Goal: Task Accomplishment & Management: Manage account settings

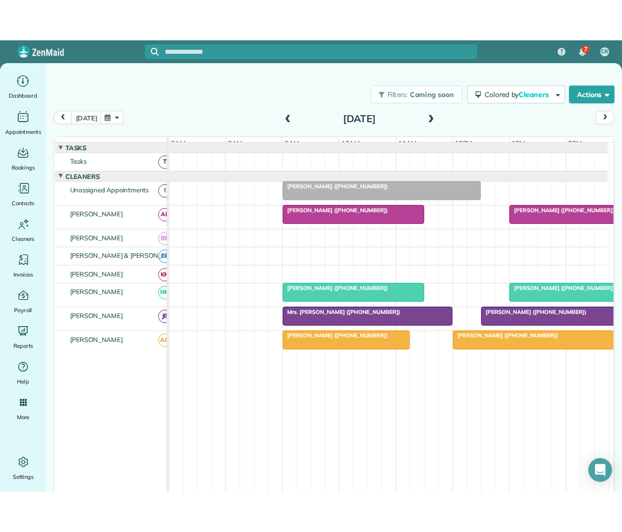
scroll to position [39, 0]
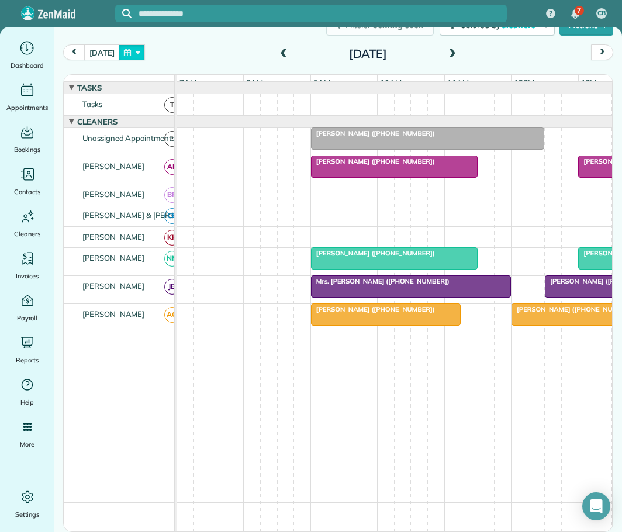
click at [133, 49] on button "button" at bounding box center [132, 52] width 27 height 16
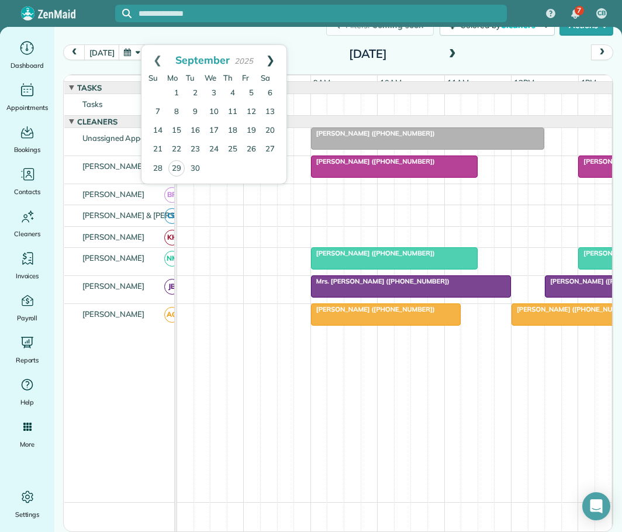
click at [275, 57] on link "Next" at bounding box center [270, 59] width 32 height 29
click at [253, 108] on link "10" at bounding box center [251, 112] width 19 height 19
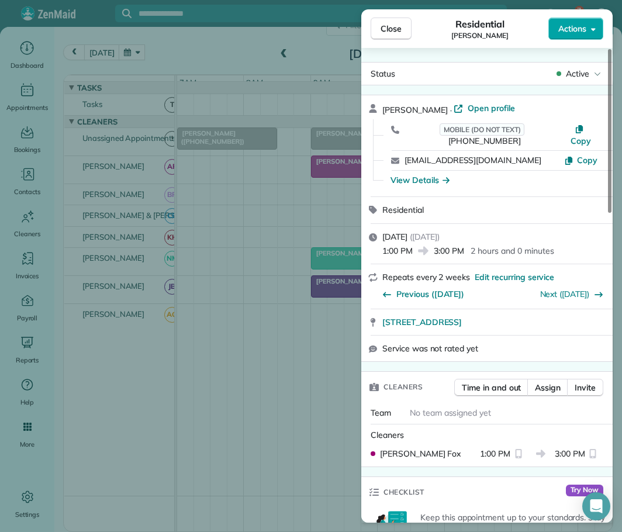
click at [578, 28] on span "Actions" at bounding box center [573, 29] width 28 height 12
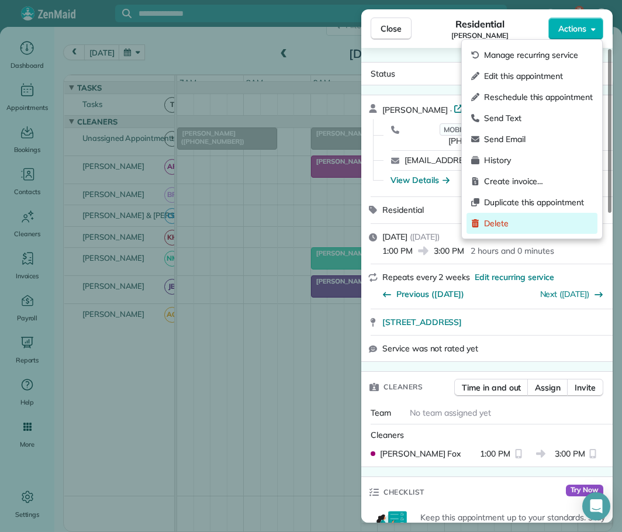
click at [494, 221] on span "Delete" at bounding box center [538, 224] width 109 height 12
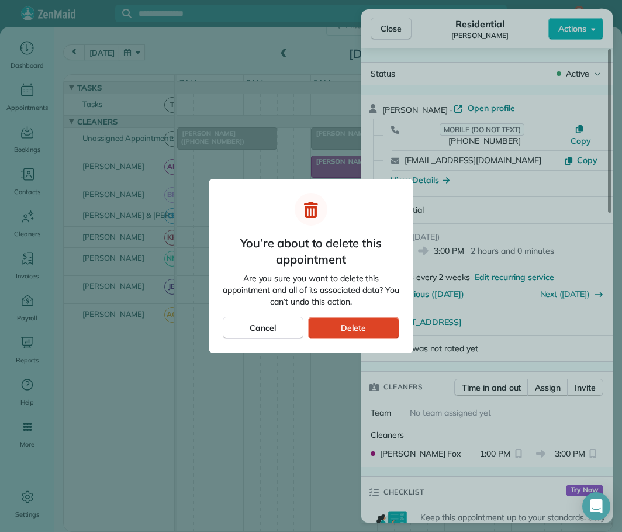
click at [363, 327] on span "Delete" at bounding box center [353, 328] width 25 height 12
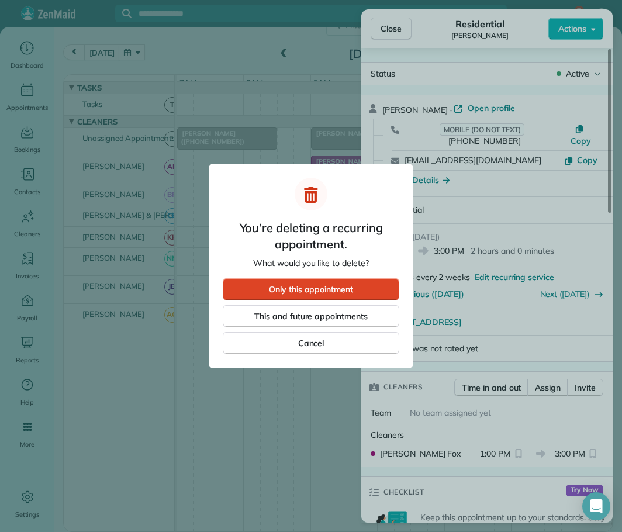
click at [323, 287] on span "Only this appointment" at bounding box center [311, 290] width 84 height 12
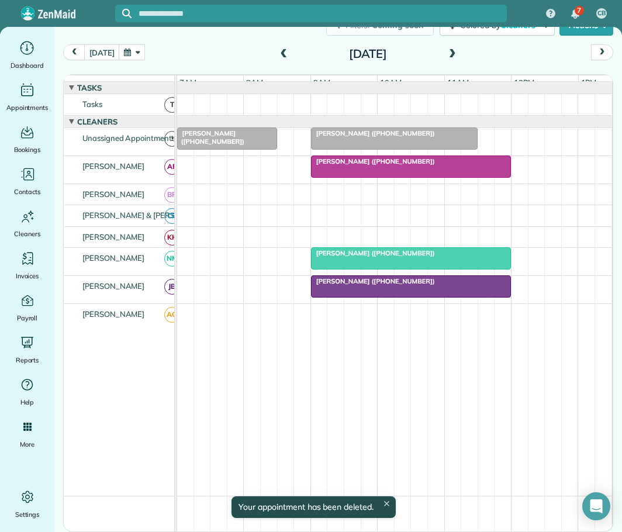
click at [133, 47] on button "button" at bounding box center [132, 52] width 27 height 16
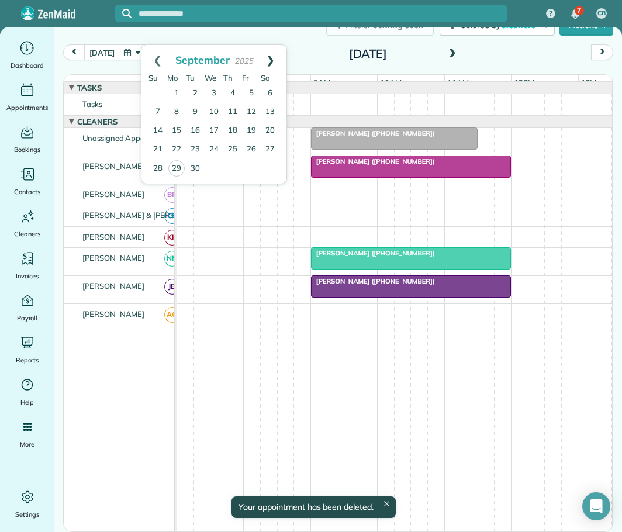
click at [274, 57] on link "Next" at bounding box center [270, 59] width 32 height 29
click at [251, 147] on link "24" at bounding box center [251, 149] width 19 height 19
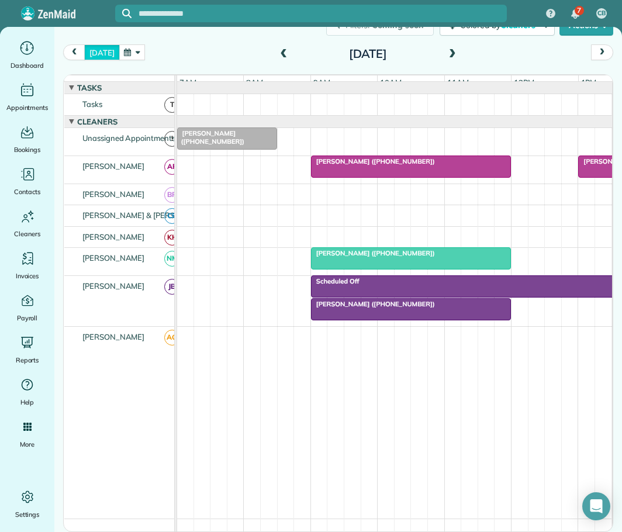
click at [100, 52] on button "[DATE]" at bounding box center [101, 52] width 35 height 16
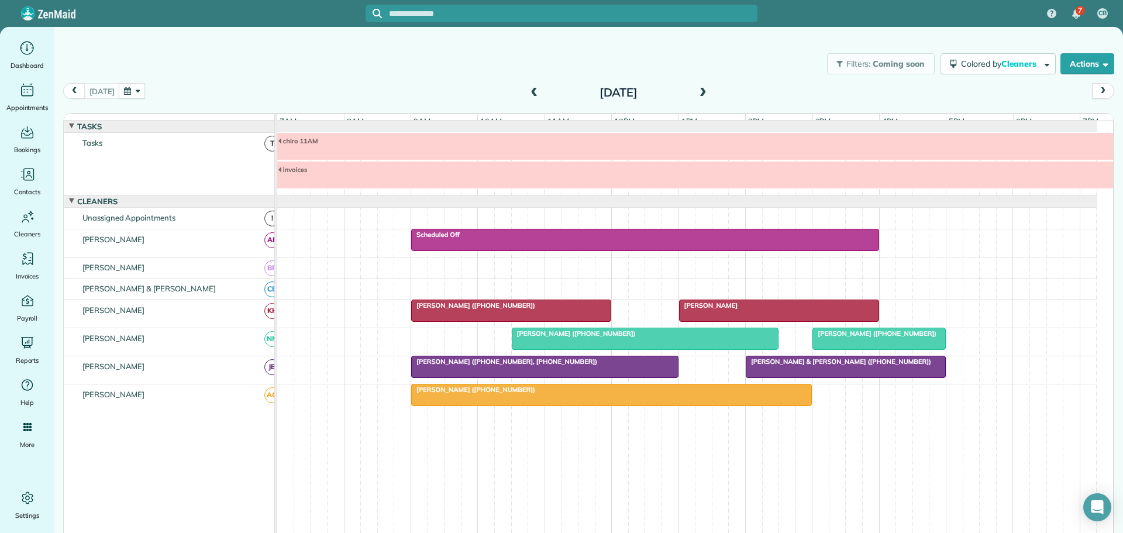
click at [701, 92] on span at bounding box center [703, 93] width 13 height 11
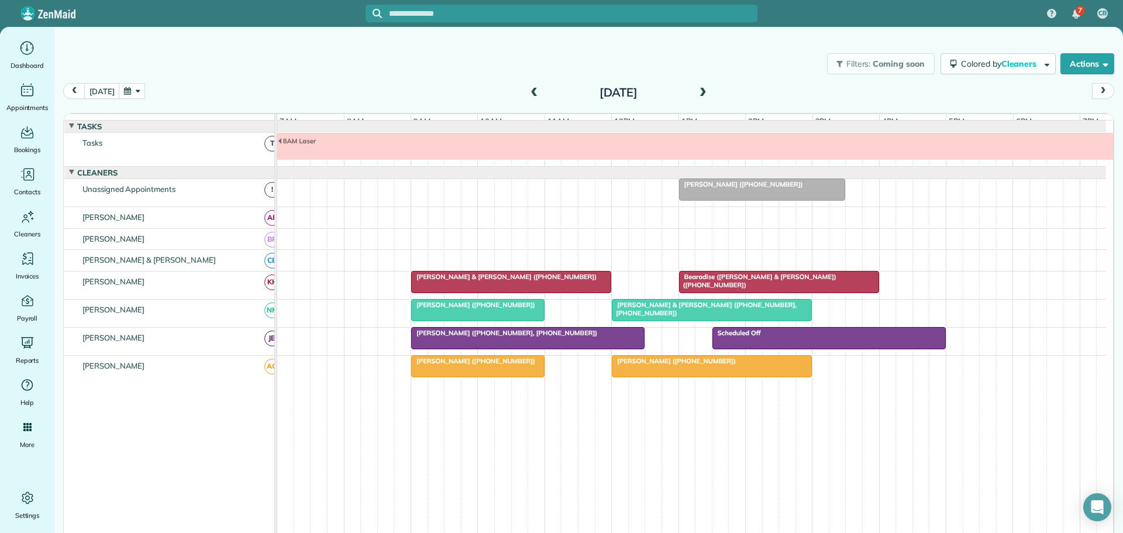
scroll to position [9, 0]
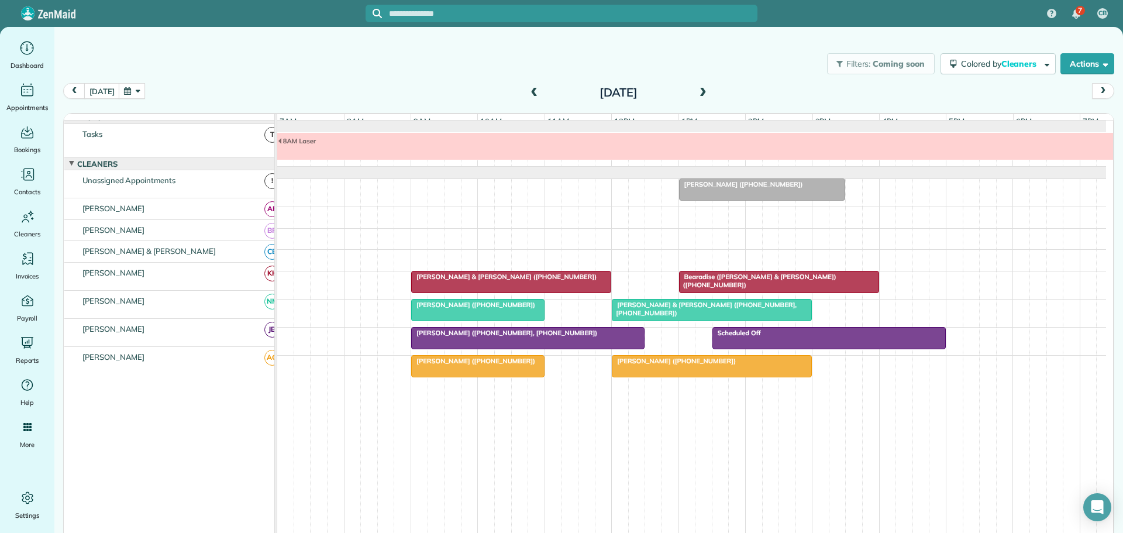
click at [699, 88] on span at bounding box center [703, 93] width 13 height 11
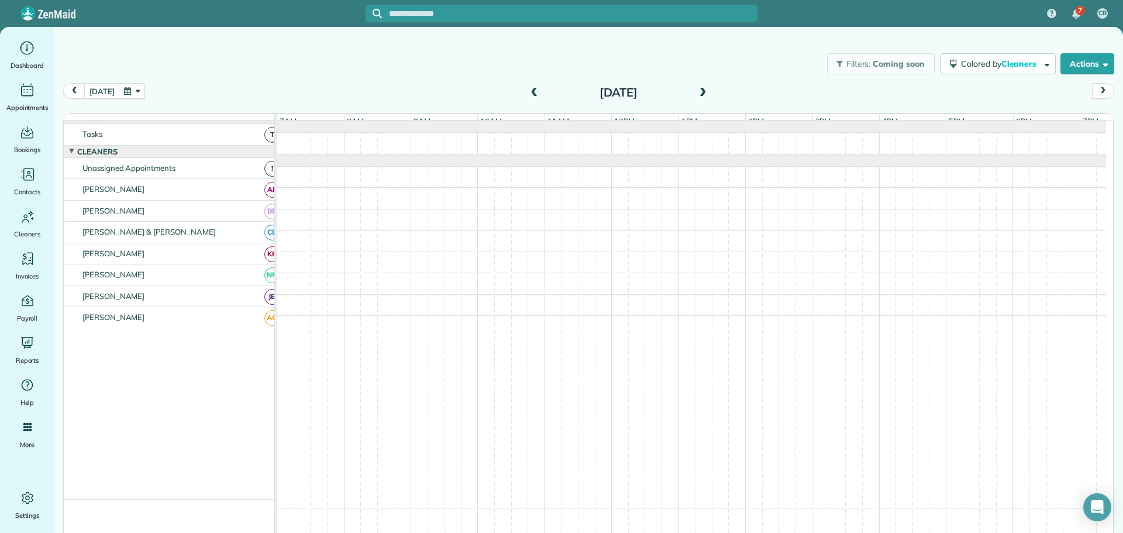
scroll to position [0, 0]
